Goal: Task Accomplishment & Management: Manage account settings

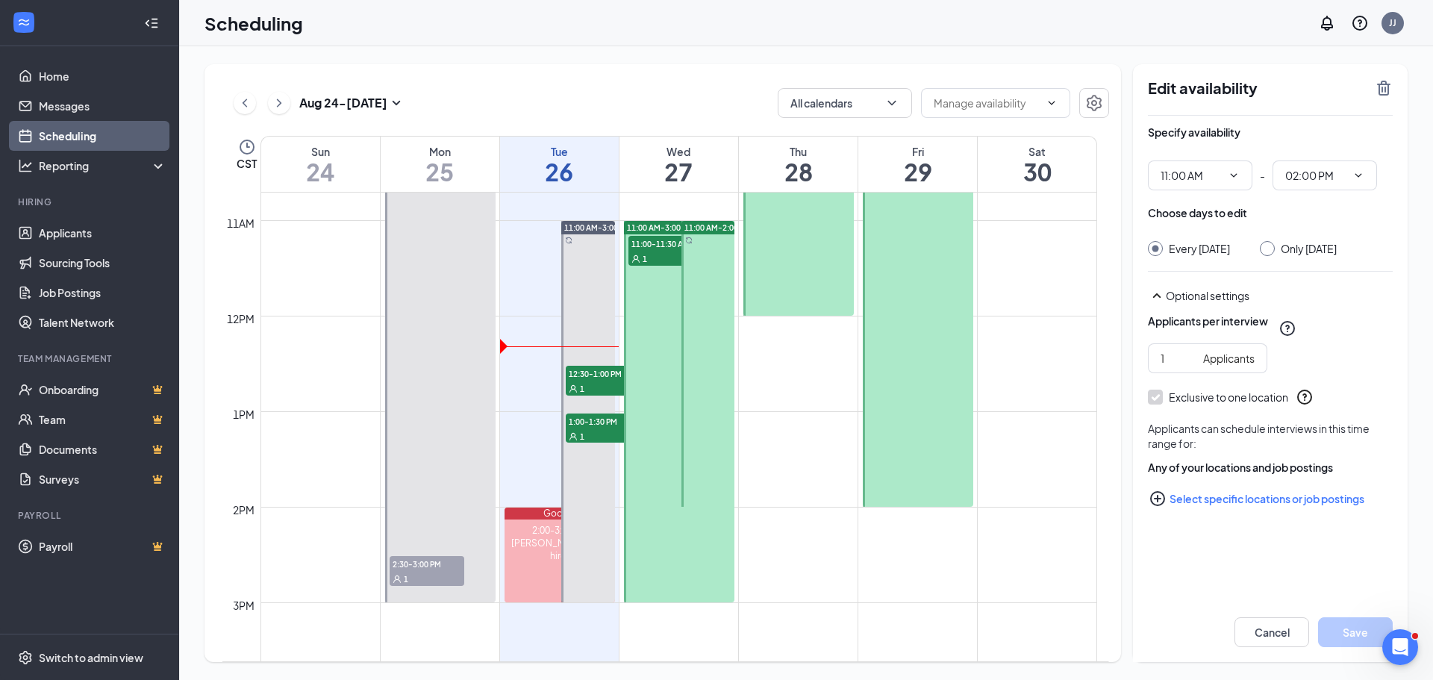
scroll to position [1032, 0]
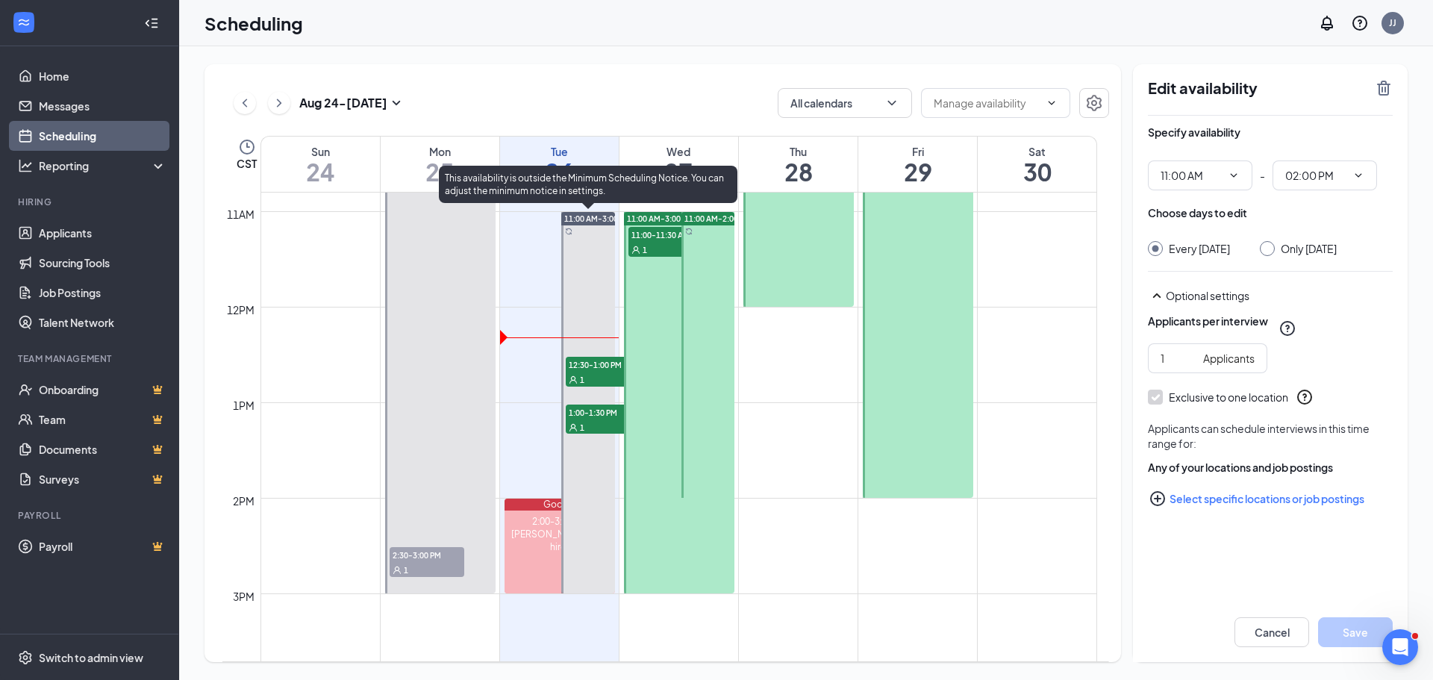
click at [615, 373] on div "1" at bounding box center [603, 379] width 75 height 15
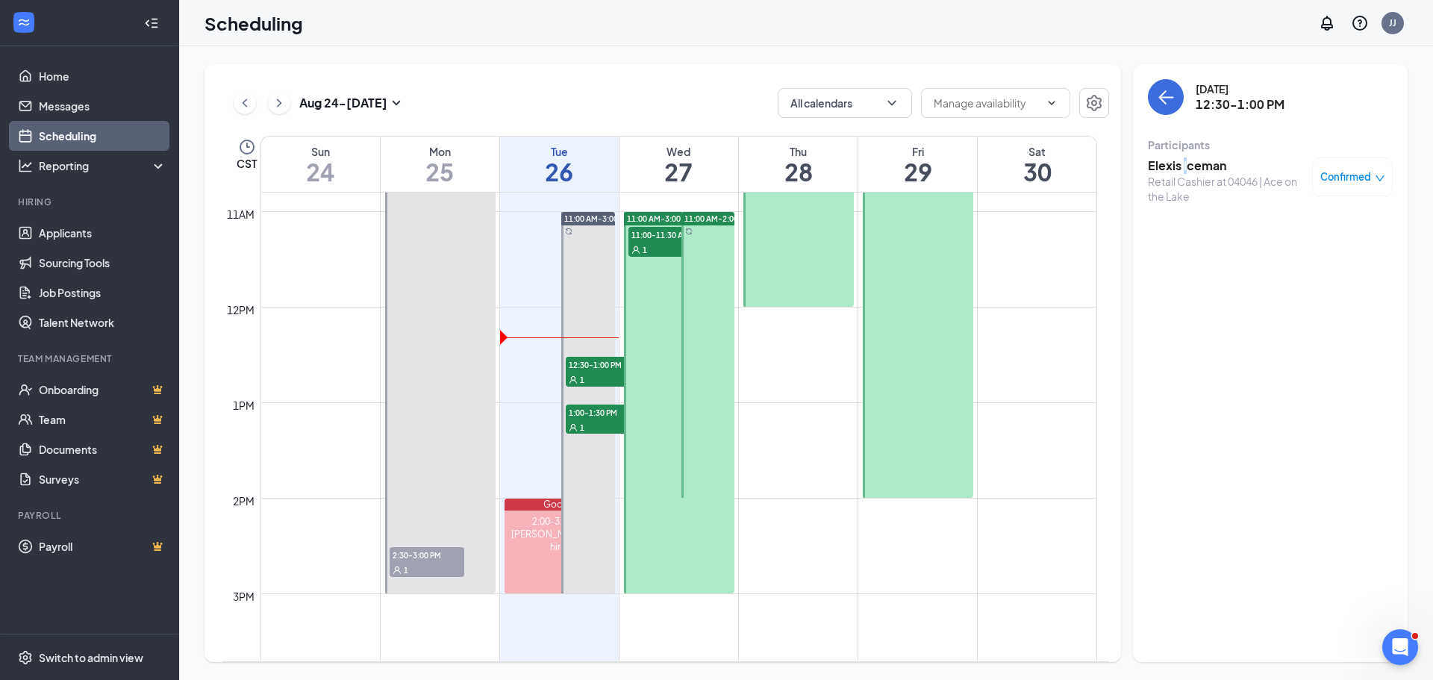
click at [1184, 166] on h3 "Elexis Iceman" at bounding box center [1226, 165] width 157 height 16
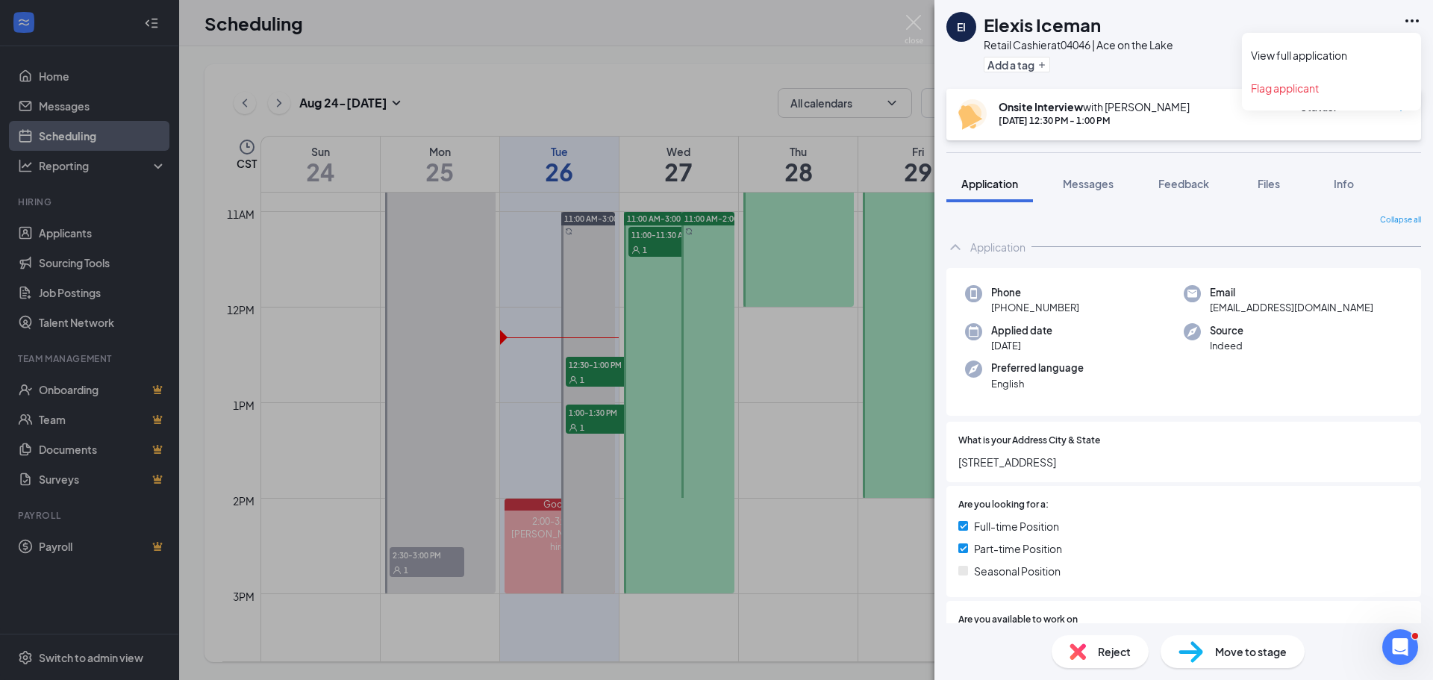
click at [1410, 16] on icon "Ellipses" at bounding box center [1412, 21] width 18 height 18
click at [1324, 57] on link "View full application" at bounding box center [1330, 55] width 161 height 15
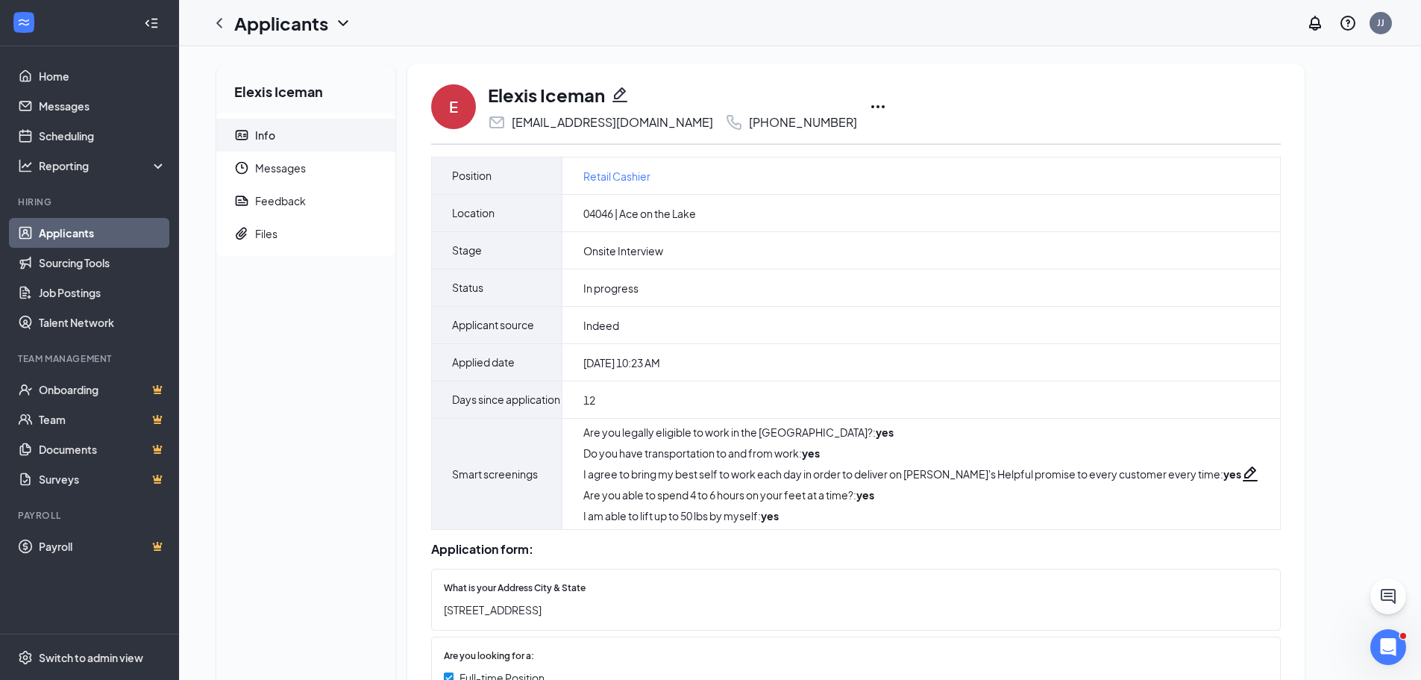
click at [871, 107] on icon "Ellipses" at bounding box center [877, 106] width 13 height 3
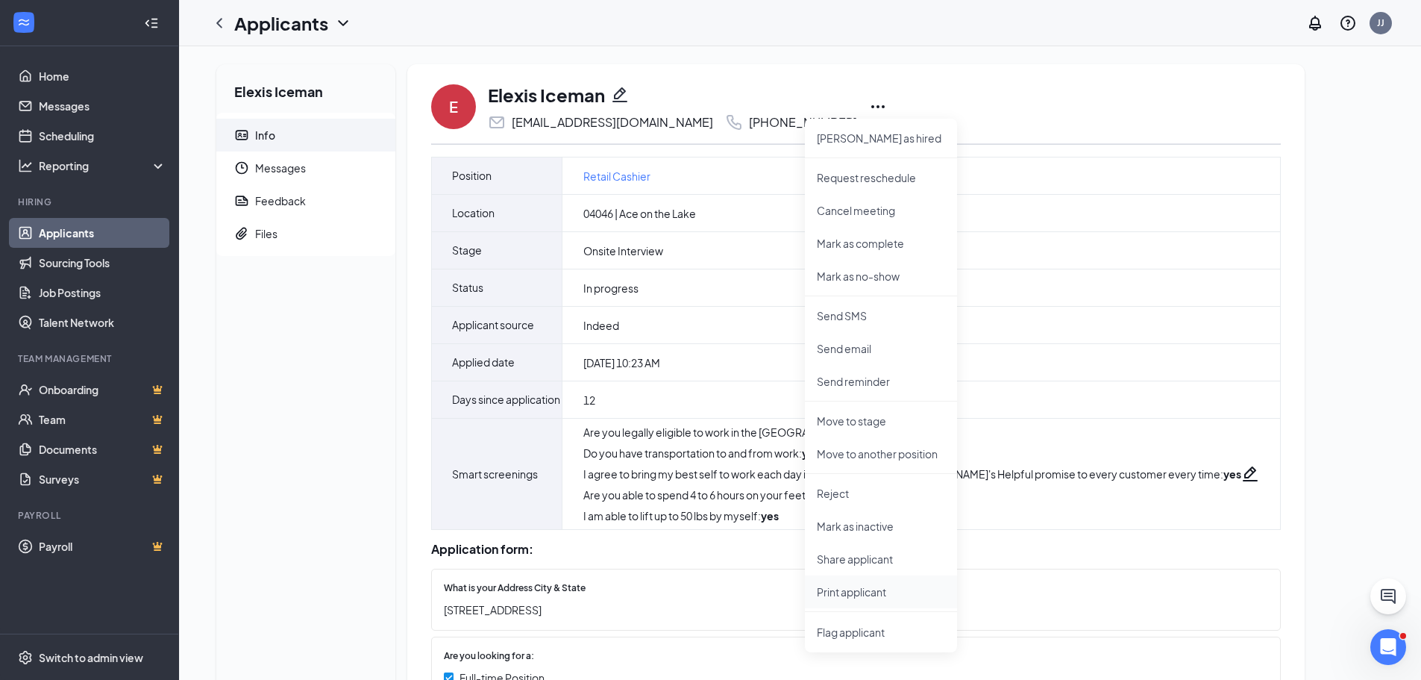
click at [863, 589] on p "Print applicant" at bounding box center [881, 591] width 128 height 15
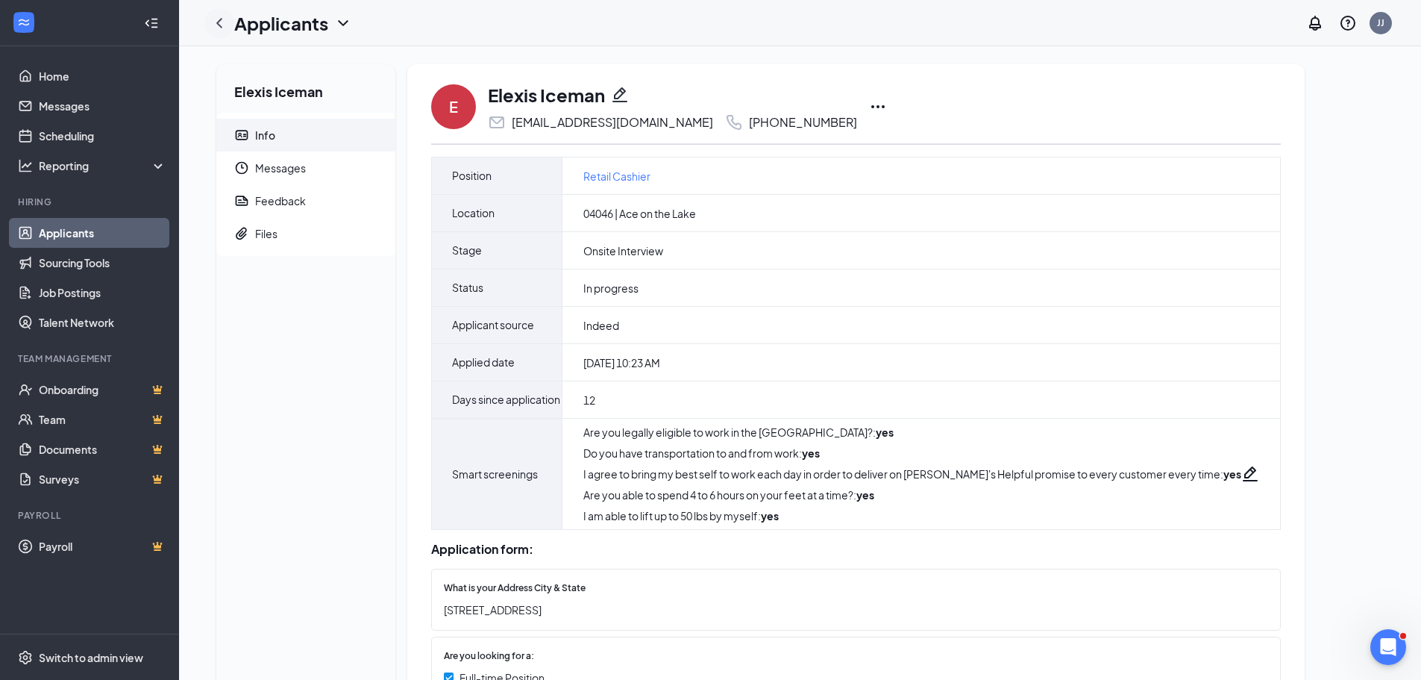
click at [220, 26] on icon "ChevronLeft" at bounding box center [219, 23] width 6 height 10
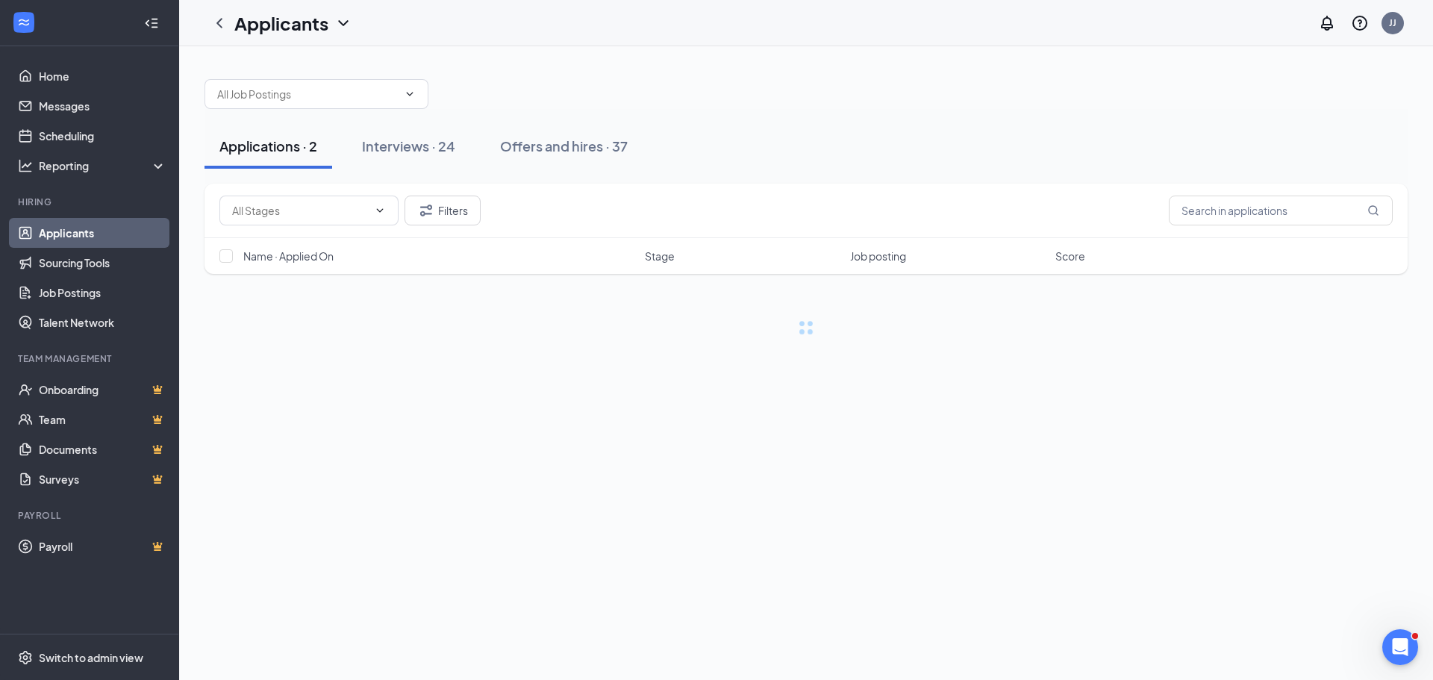
click at [88, 237] on link "Applicants" at bounding box center [103, 233] width 128 height 30
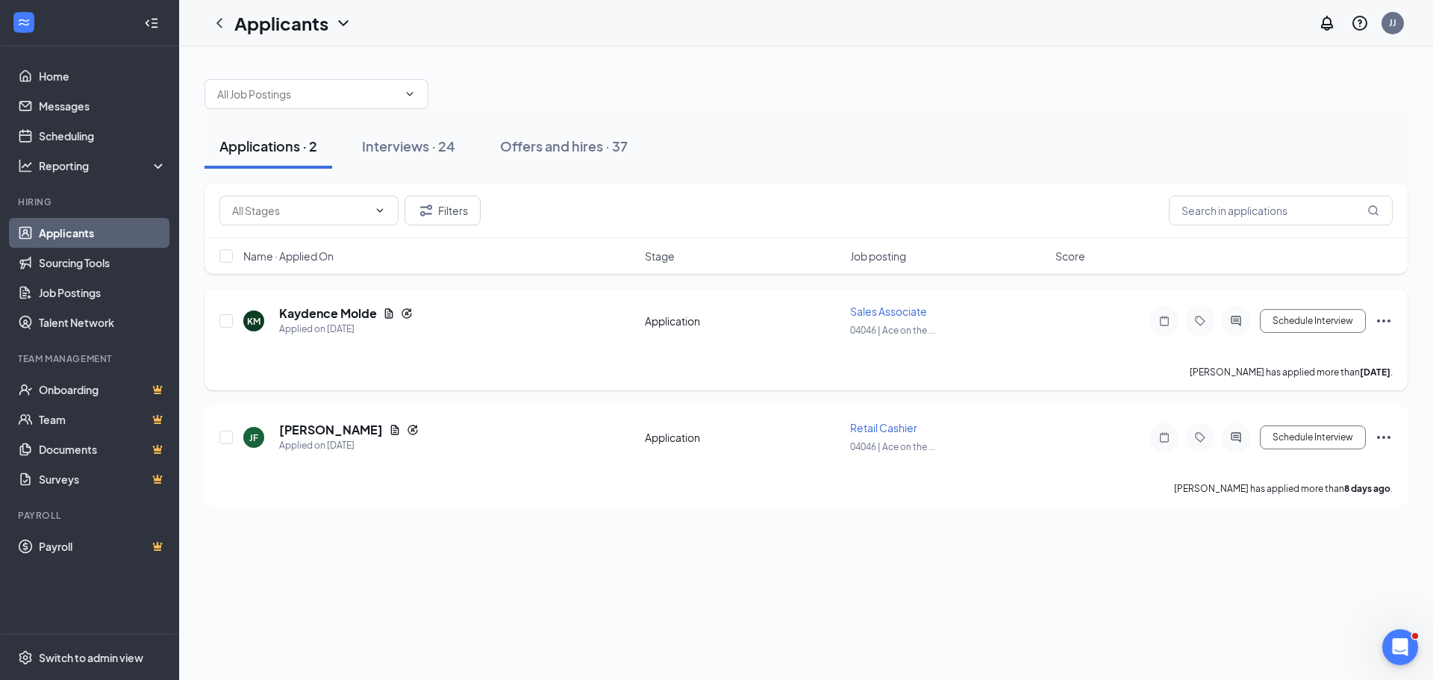
click at [1387, 322] on icon "Ellipses" at bounding box center [1383, 321] width 18 height 18
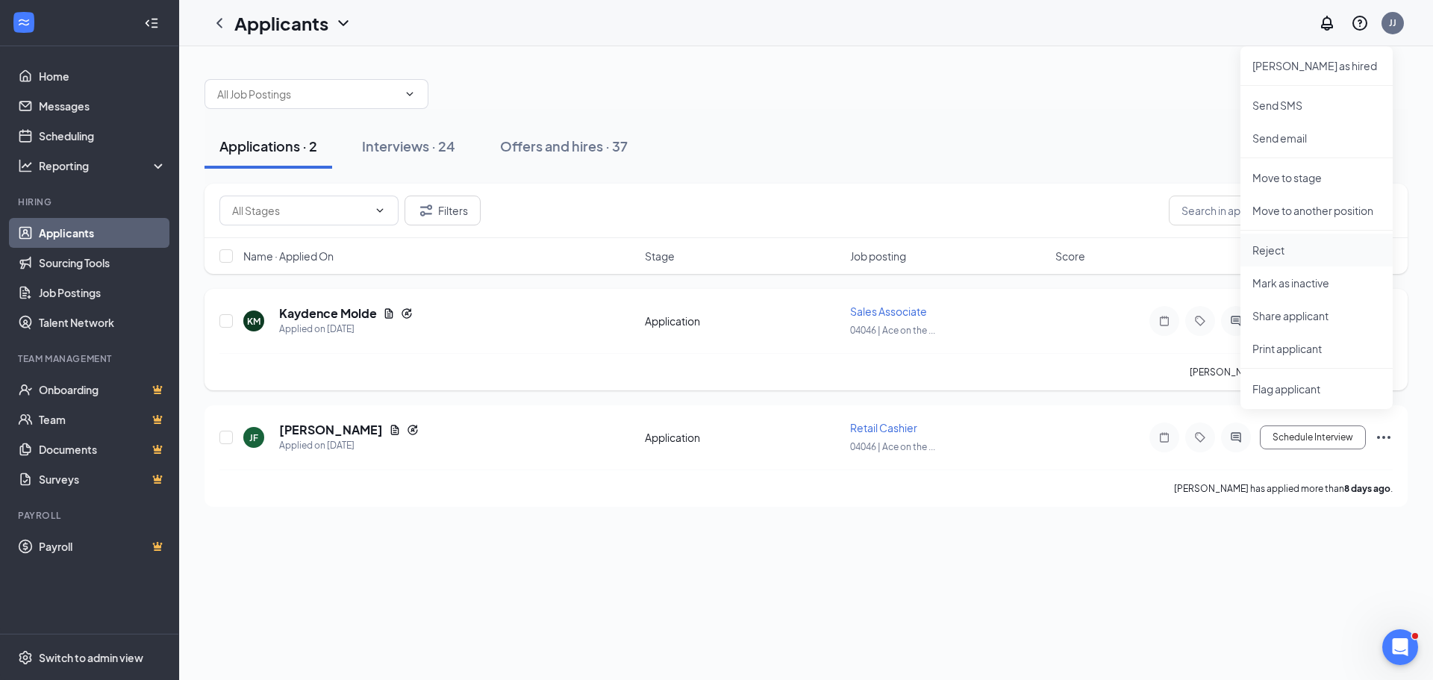
click at [1271, 256] on p "Reject" at bounding box center [1316, 249] width 128 height 15
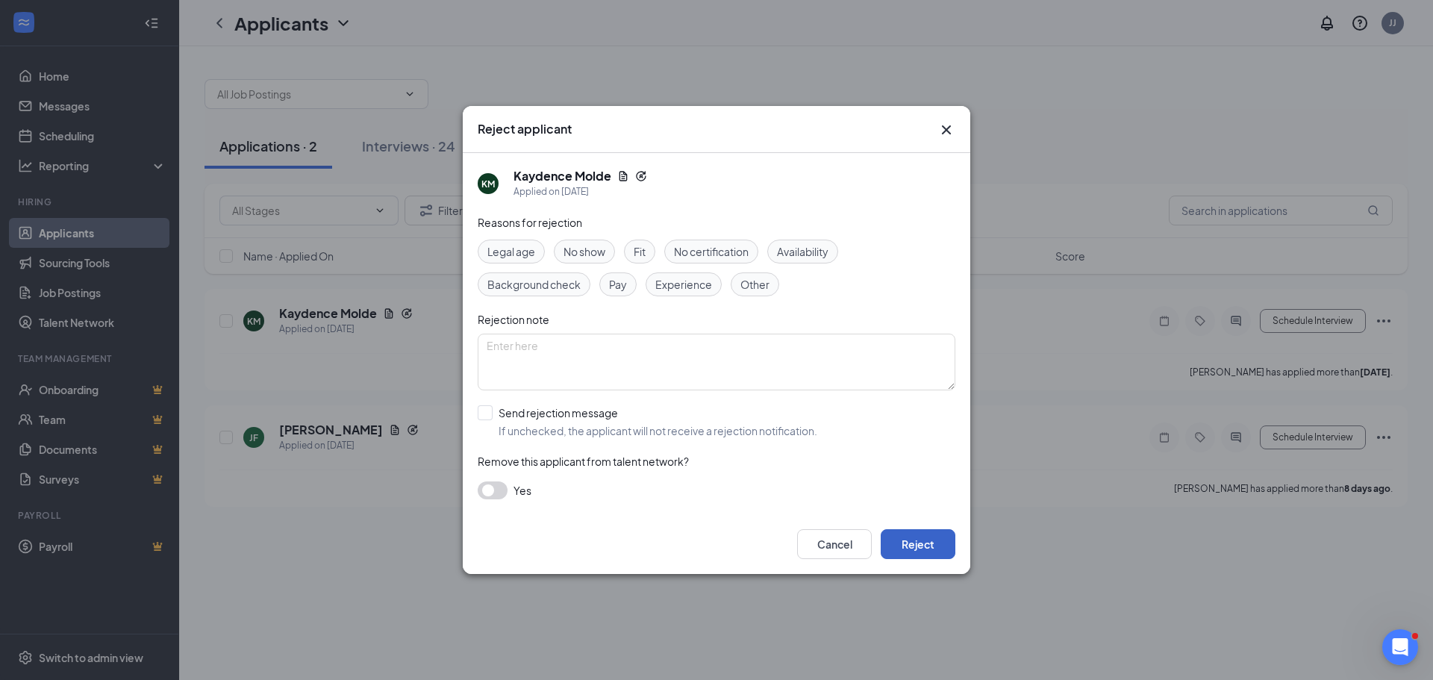
click at [914, 542] on button "Reject" at bounding box center [917, 544] width 75 height 30
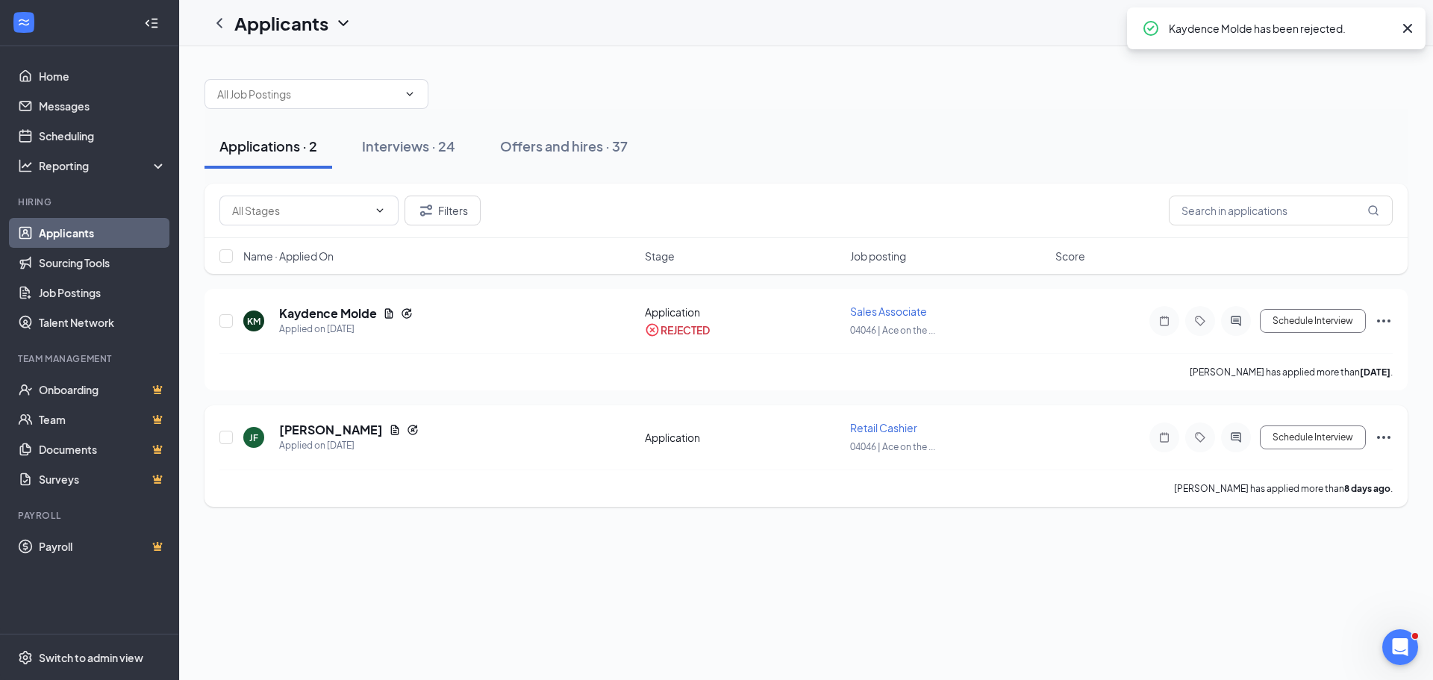
click at [1389, 434] on icon "Ellipses" at bounding box center [1383, 437] width 18 height 18
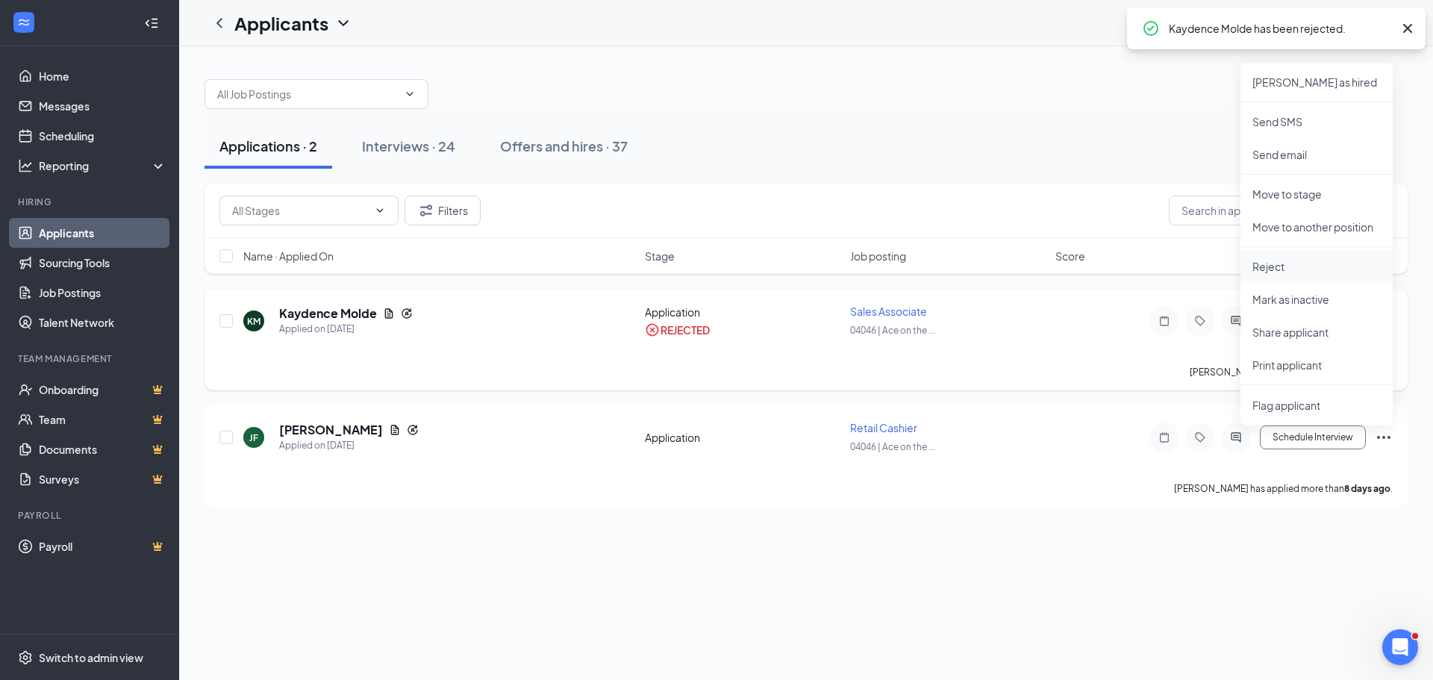
click at [1298, 272] on p "Reject" at bounding box center [1316, 266] width 128 height 15
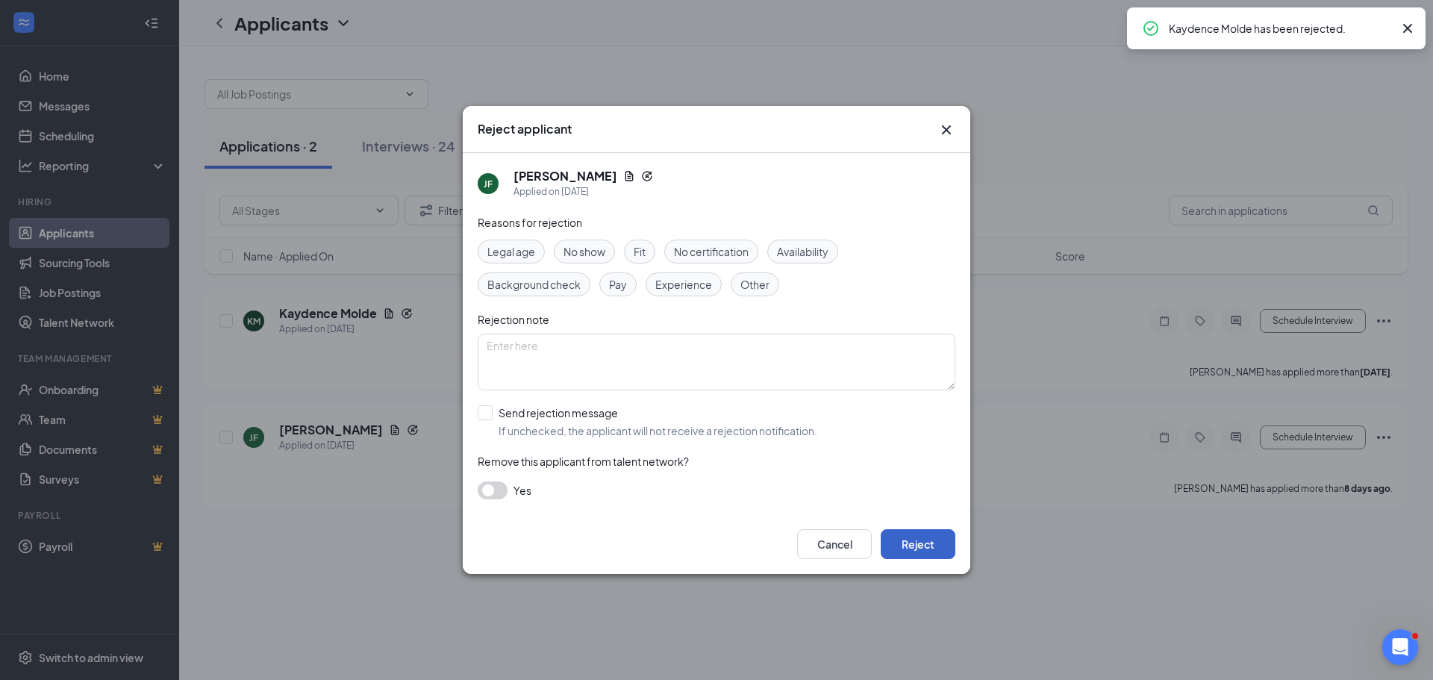
drag, startPoint x: 933, startPoint y: 547, endPoint x: 879, endPoint y: 316, distance: 236.9
click at [933, 546] on button "Reject" at bounding box center [917, 544] width 75 height 30
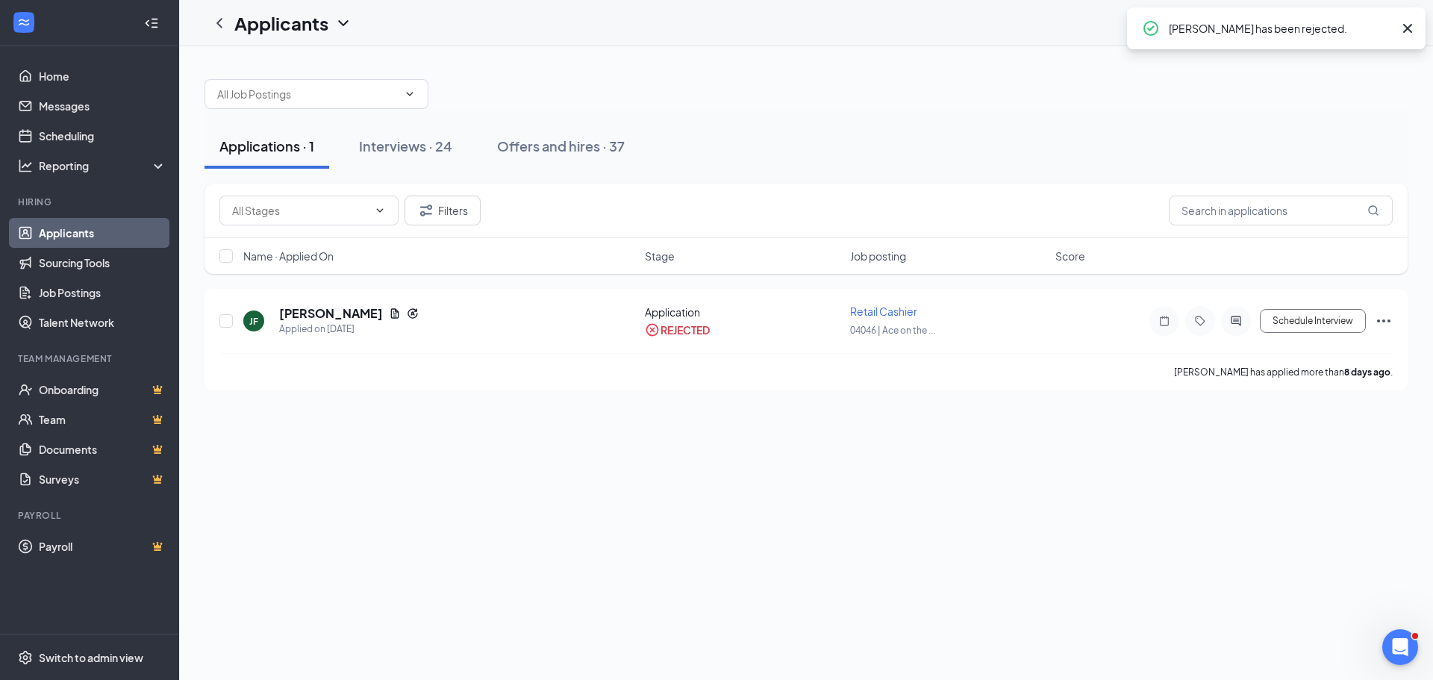
click at [442, 143] on div "Interviews · 24" at bounding box center [405, 146] width 93 height 19
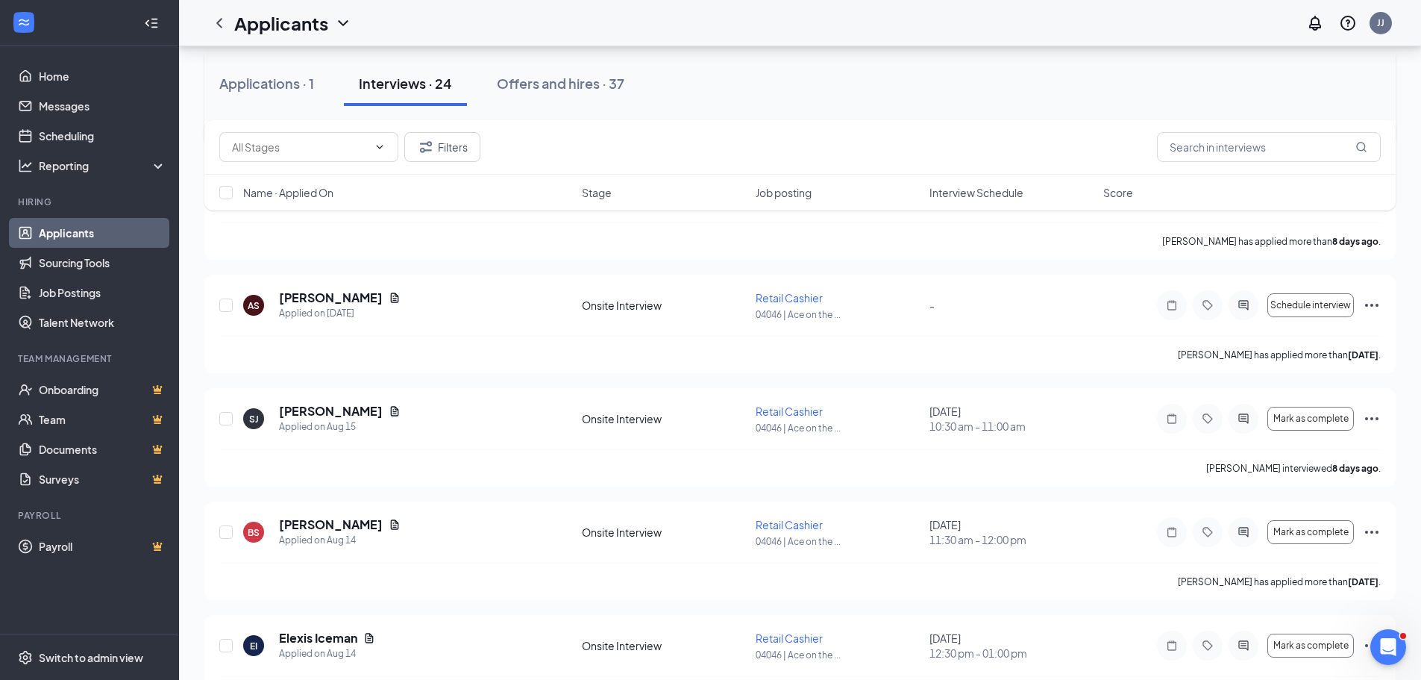
scroll to position [597, 0]
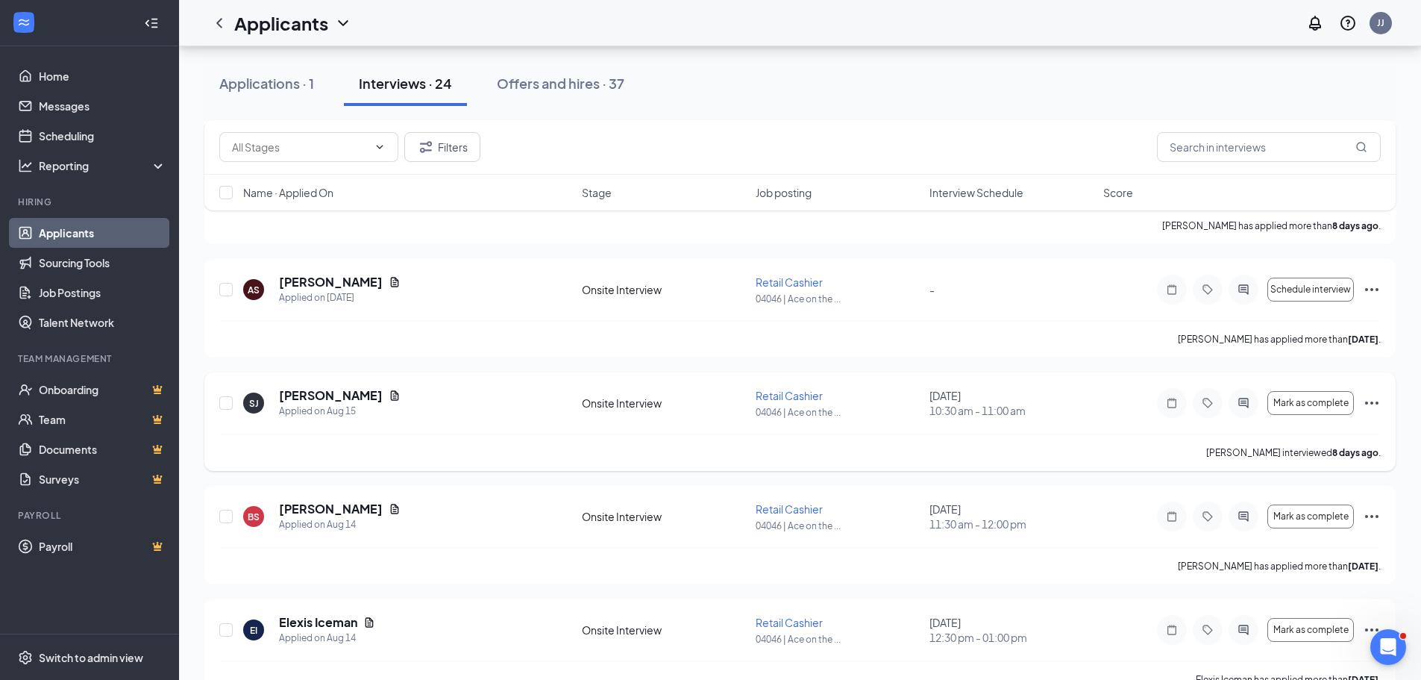
click at [1367, 402] on icon "Ellipses" at bounding box center [1371, 402] width 13 height 3
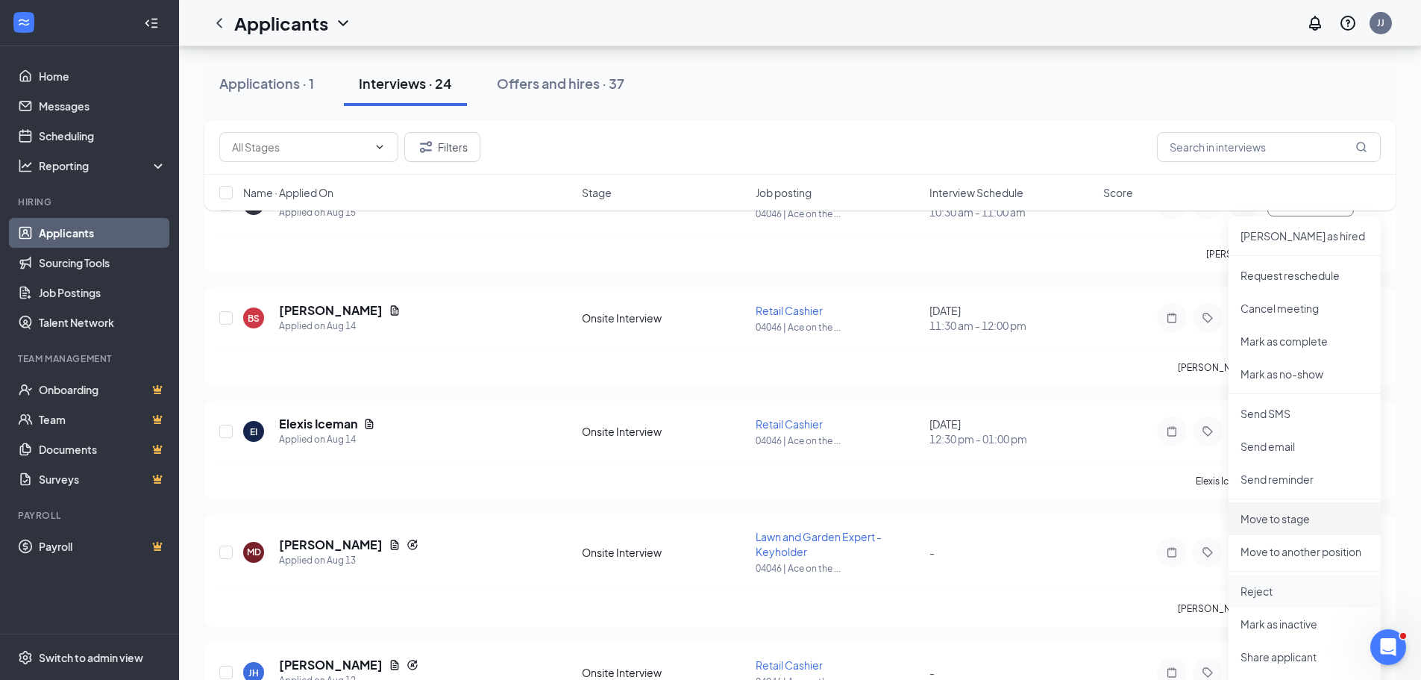
scroll to position [821, 0]
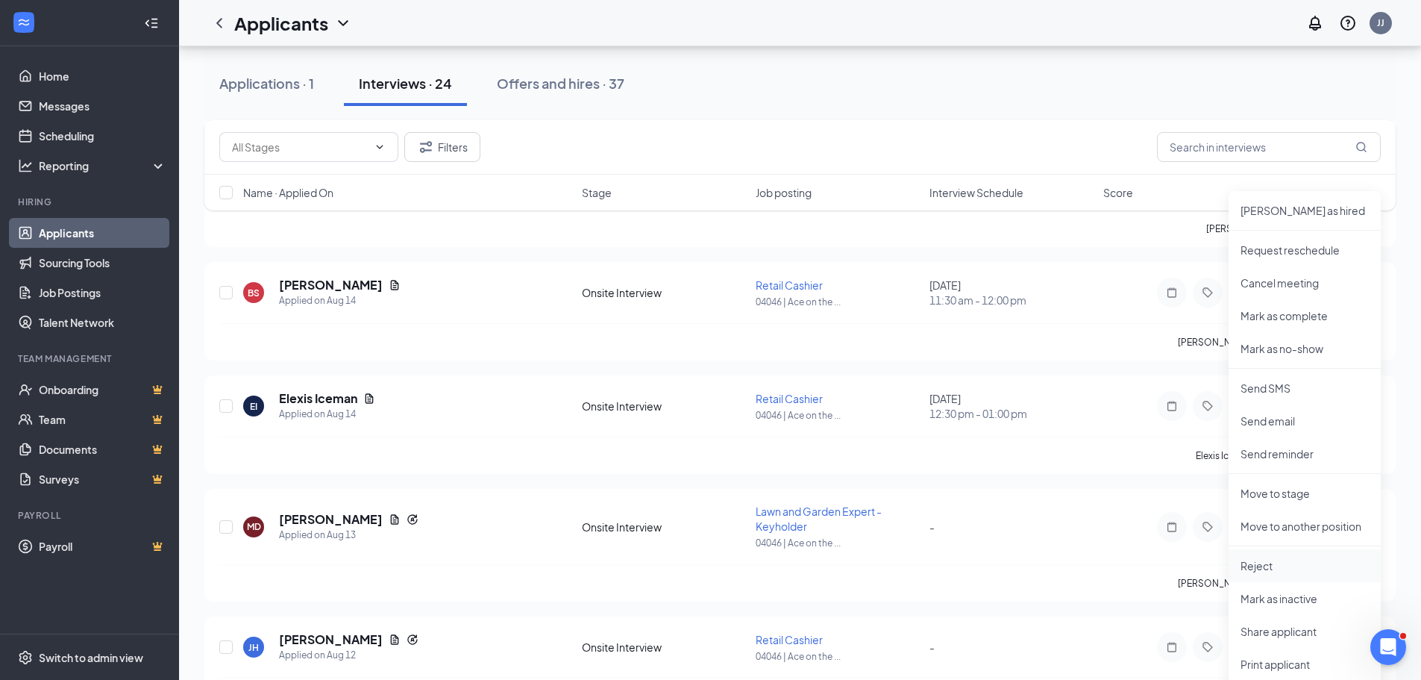
click at [1312, 570] on p "Reject" at bounding box center [1305, 565] width 128 height 15
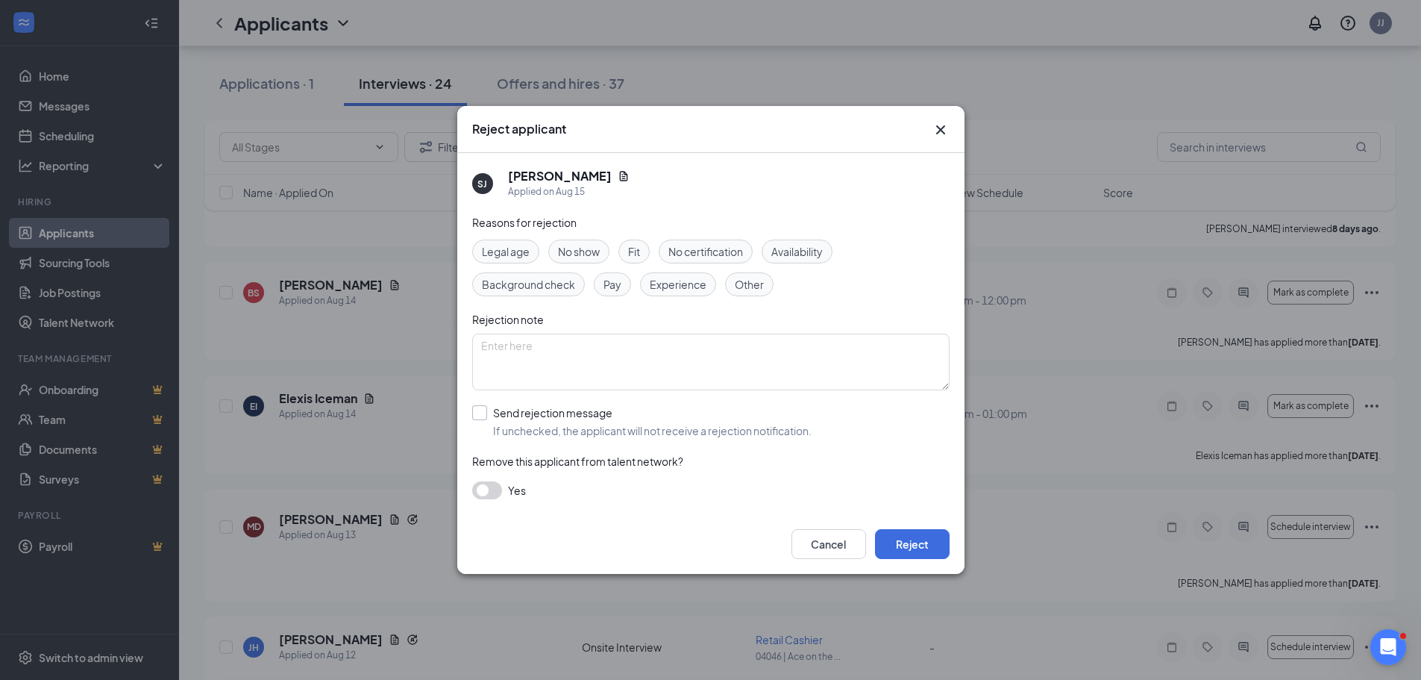
click at [478, 409] on input "Send rejection message If unchecked, the applicant will not receive a rejection…" at bounding box center [641, 421] width 339 height 33
checkbox input "true"
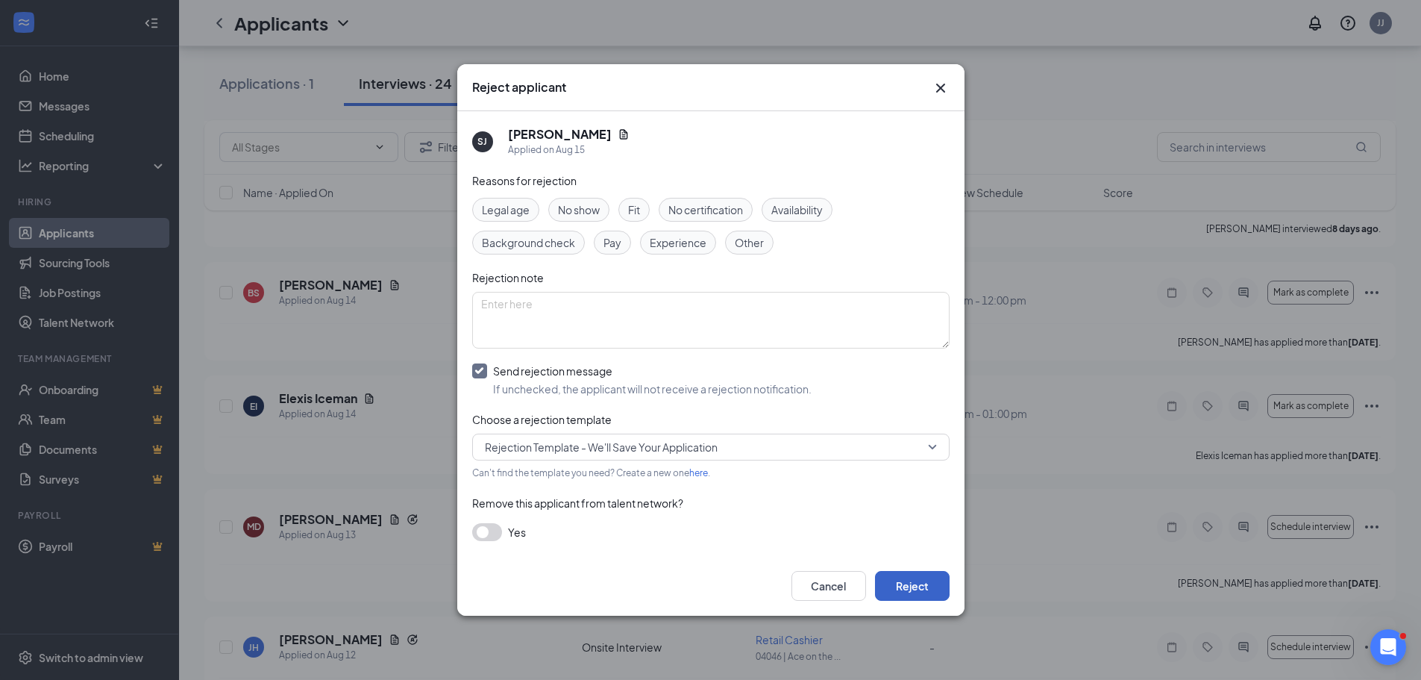
click at [911, 583] on button "Reject" at bounding box center [912, 586] width 75 height 30
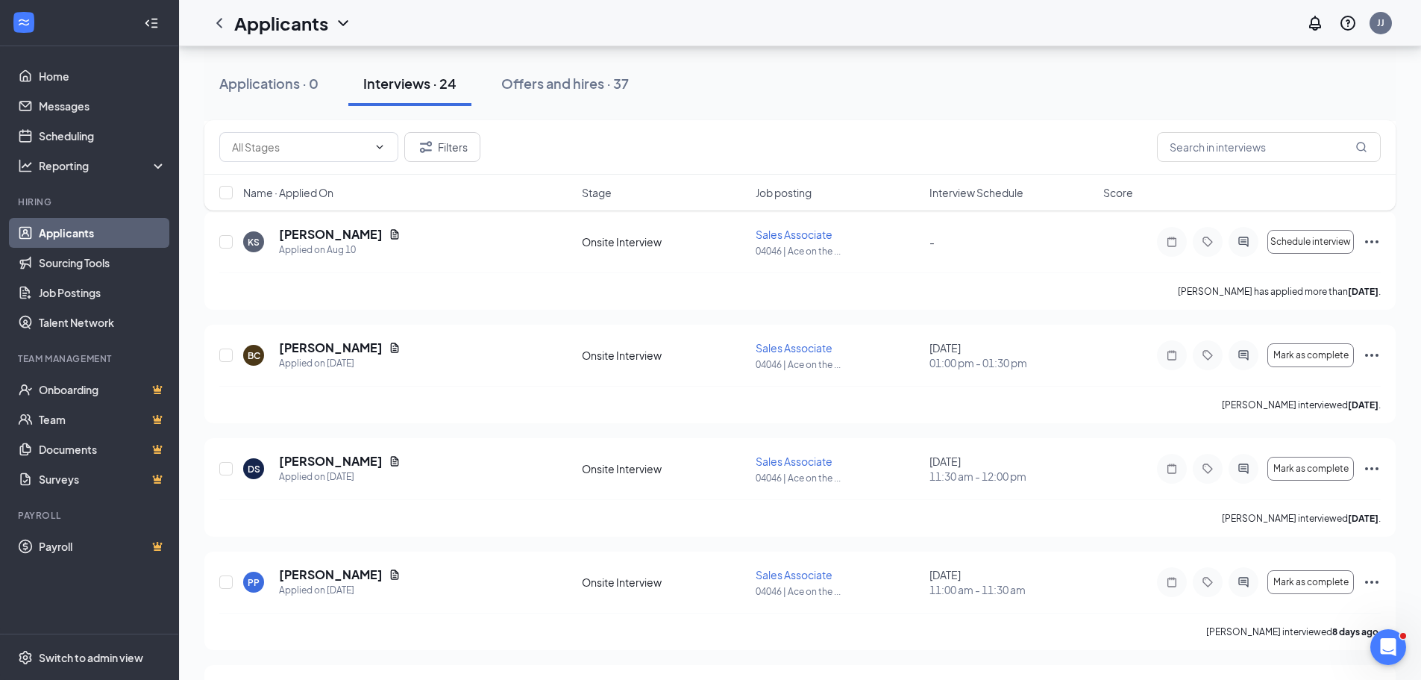
scroll to position [1492, 0]
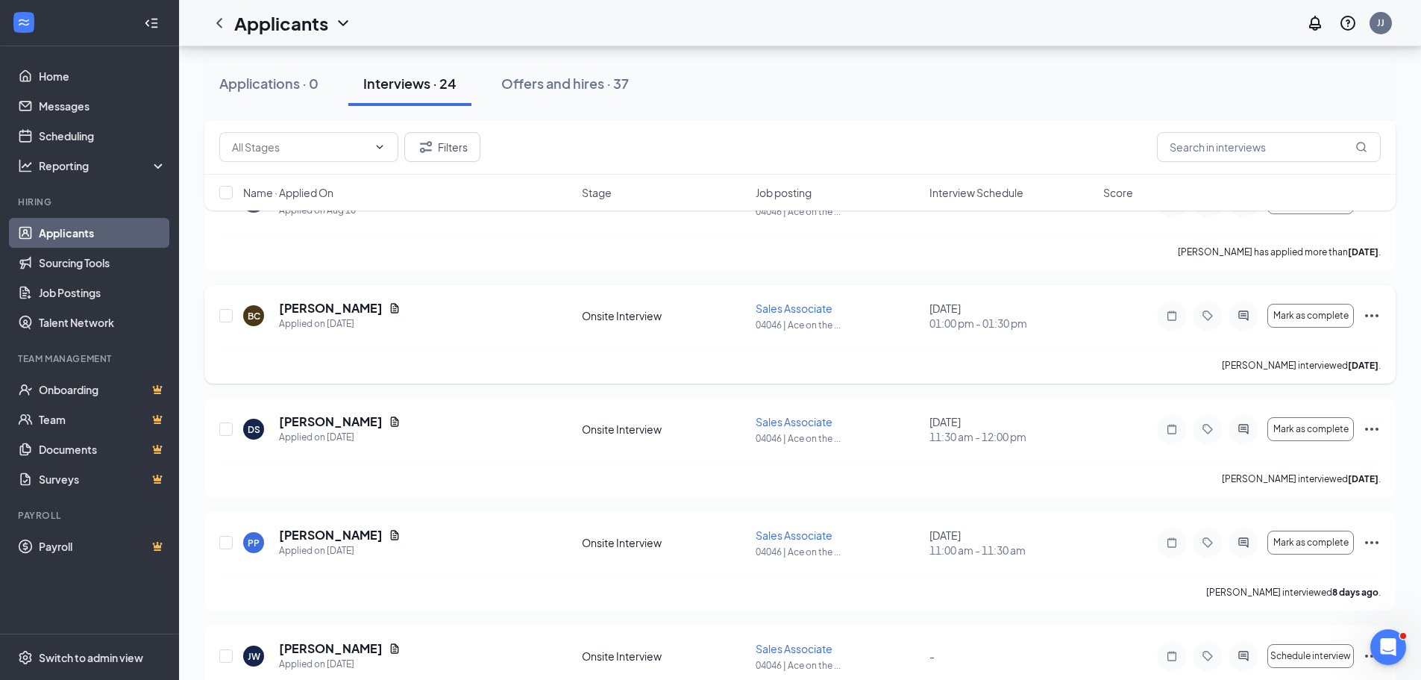
click at [1377, 310] on icon "Ellipses" at bounding box center [1372, 316] width 18 height 18
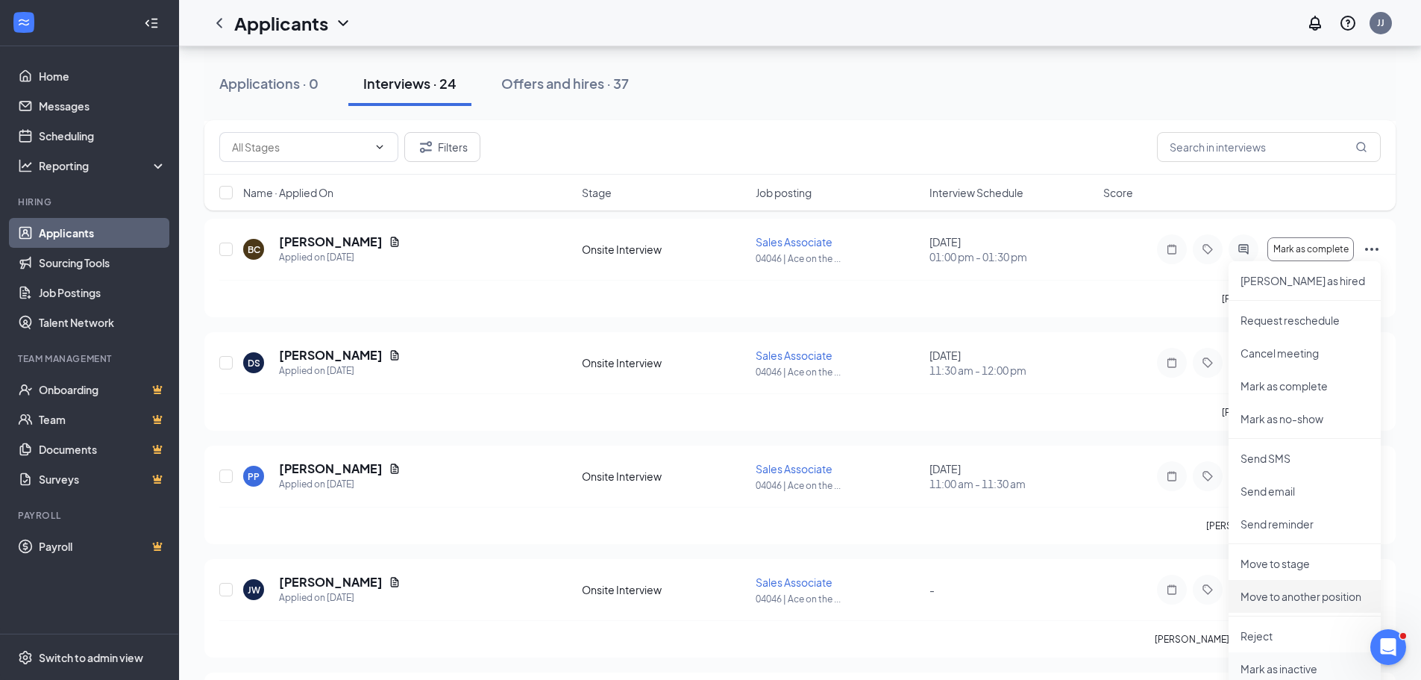
scroll to position [1641, 0]
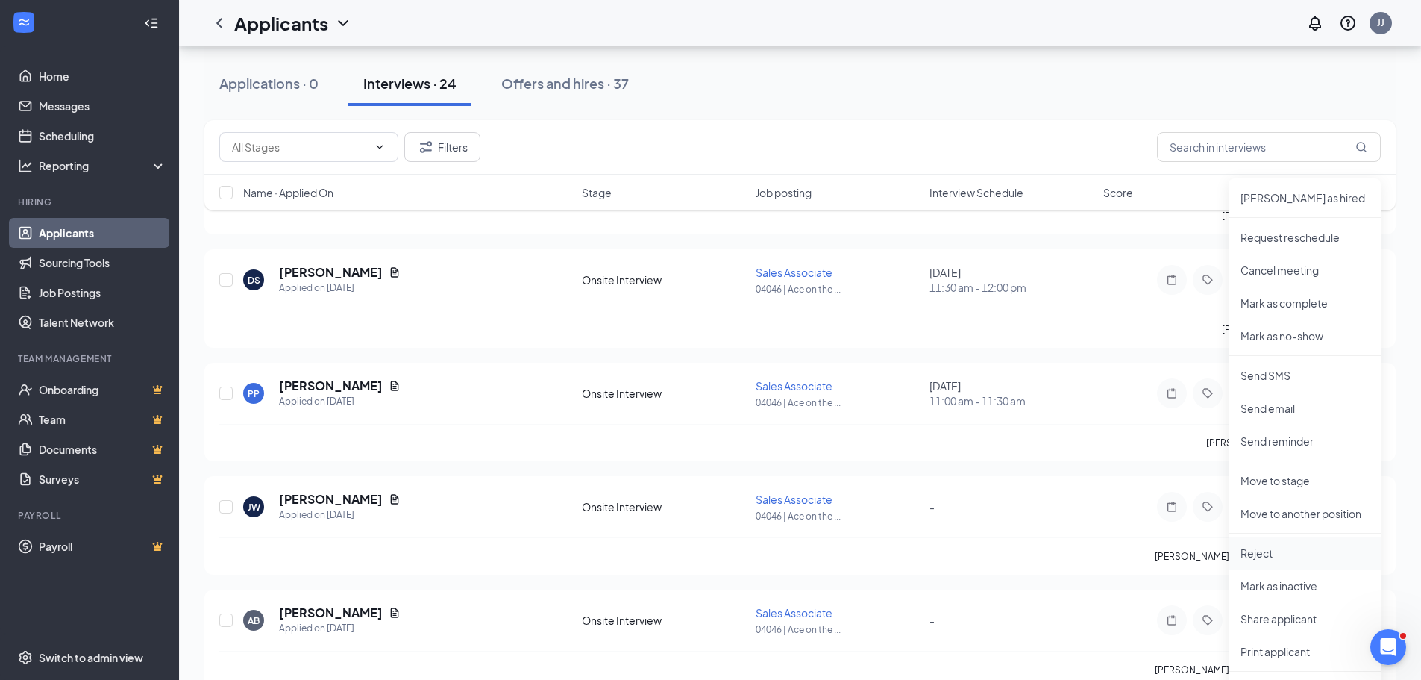
click at [1286, 557] on p "Reject" at bounding box center [1305, 552] width 128 height 15
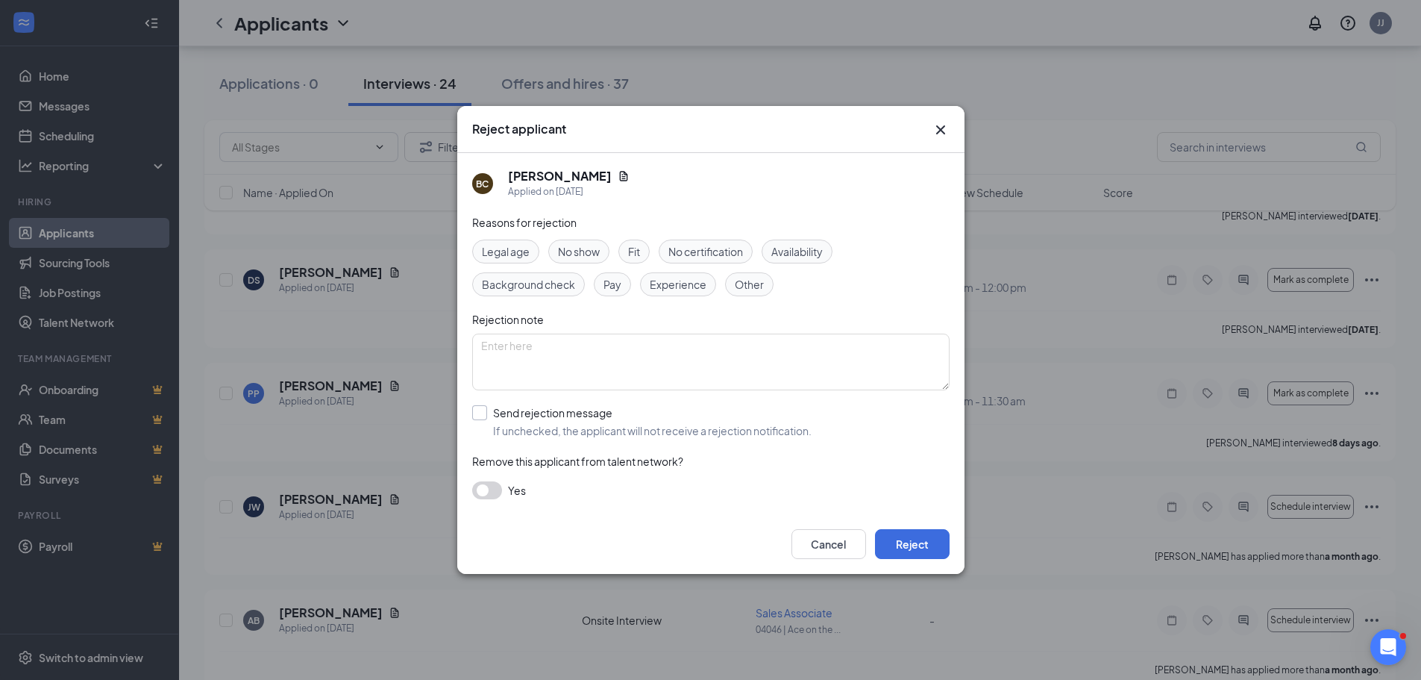
click at [481, 415] on input "Send rejection message If unchecked, the applicant will not receive a rejection…" at bounding box center [641, 421] width 339 height 33
checkbox input "true"
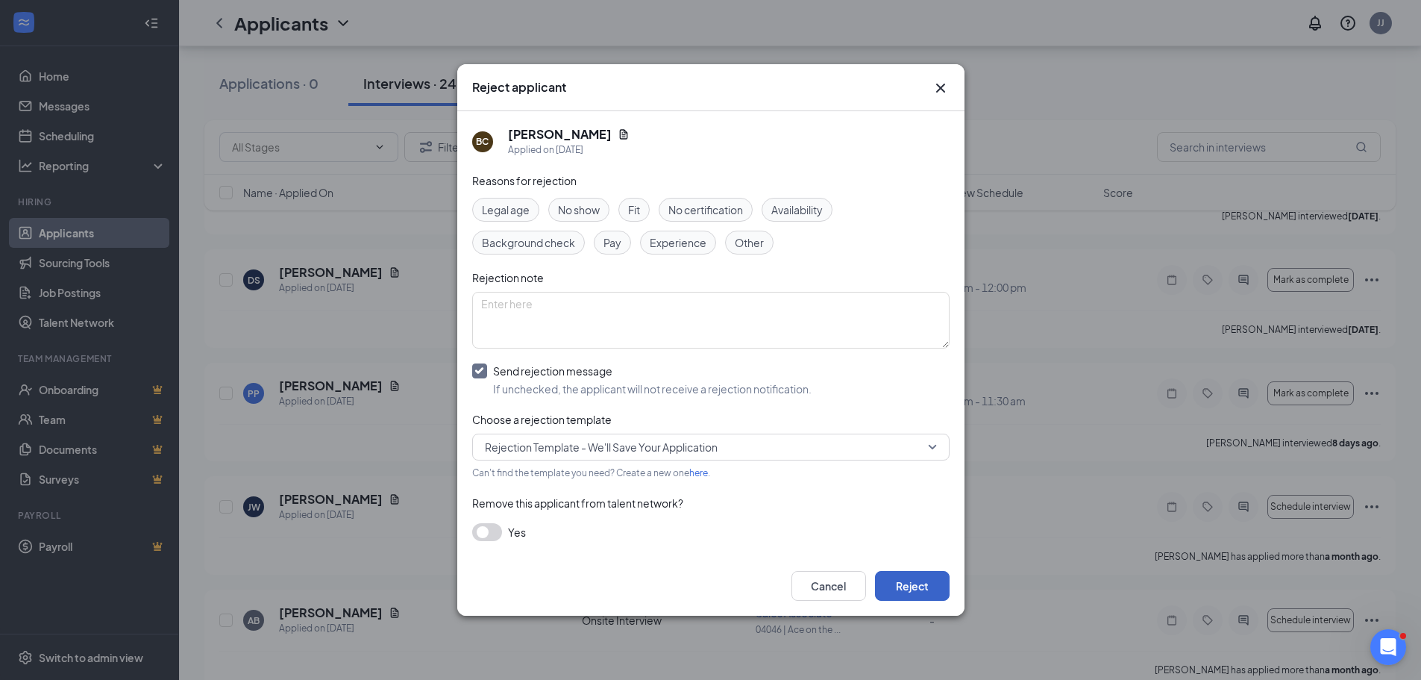
click at [939, 586] on button "Reject" at bounding box center [912, 586] width 75 height 30
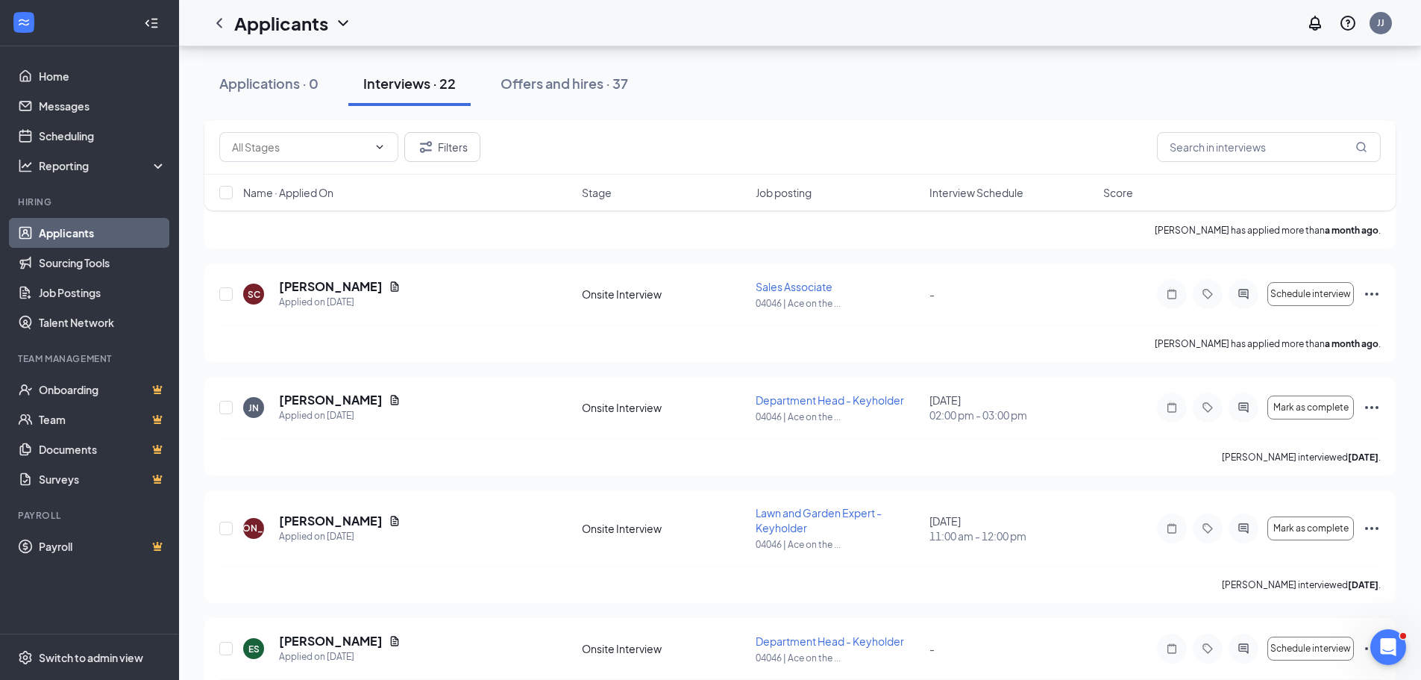
scroll to position [2135, 0]
